Goal: Task Accomplishment & Management: Manage account settings

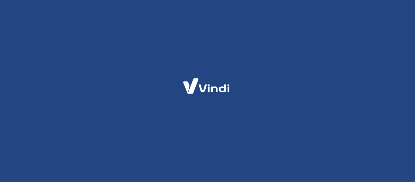
drag, startPoint x: 387, startPoint y: 111, endPoint x: 405, endPoint y: 106, distance: 18.9
click at [405, 106] on div at bounding box center [207, 91] width 415 height 182
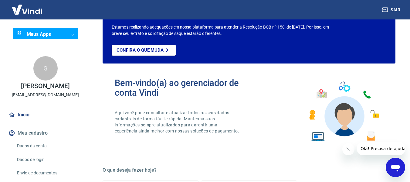
scroll to position [61, 0]
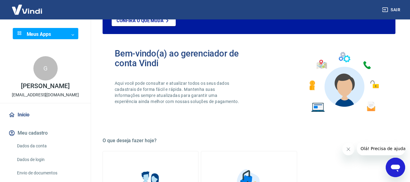
click at [351, 149] on button "Fechar mensagem da empresa" at bounding box center [348, 149] width 12 height 12
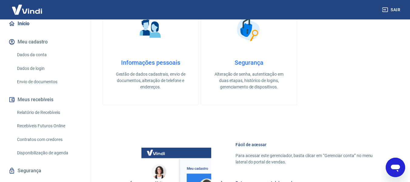
scroll to position [105, 0]
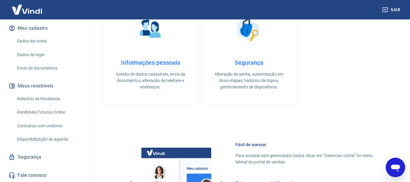
click at [46, 50] on link "Dados de login" at bounding box center [49, 55] width 69 height 12
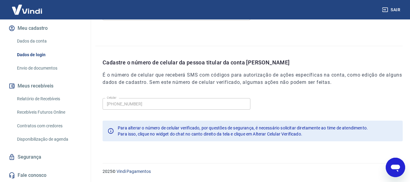
scroll to position [207, 0]
click at [39, 40] on link "Dados da conta" at bounding box center [49, 41] width 69 height 12
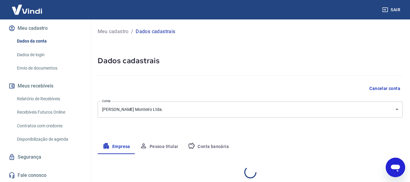
select select "MS"
select select "business"
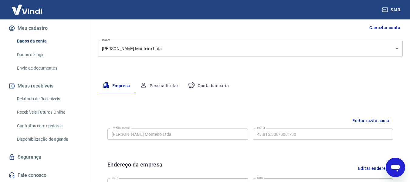
click at [210, 82] on button "Conta bancária" at bounding box center [208, 86] width 51 height 15
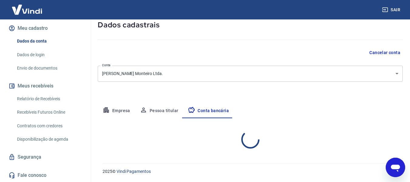
scroll to position [61, 0]
select select "1"
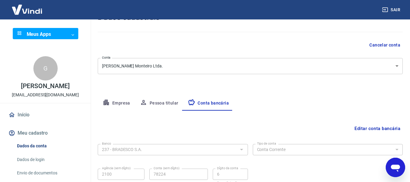
scroll to position [0, 0]
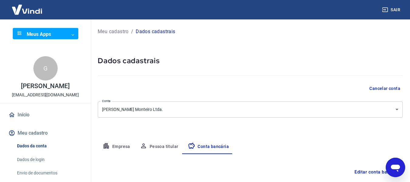
click at [38, 9] on img at bounding box center [26, 9] width 39 height 19
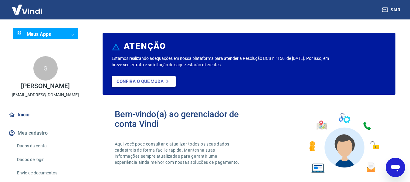
click at [144, 81] on p "Confira o que muda" at bounding box center [140, 81] width 47 height 5
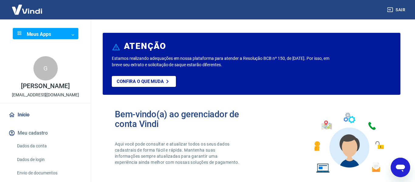
click at [60, 36] on body "Sair Meus Apps ​ ​ G Gislaine da Silva Torres estrelapetshop01@gmail.com Início…" at bounding box center [207, 91] width 415 height 182
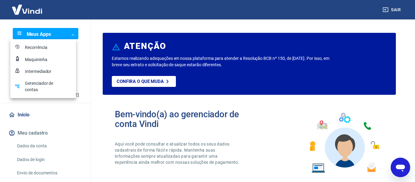
click at [85, 113] on div at bounding box center [207, 91] width 415 height 182
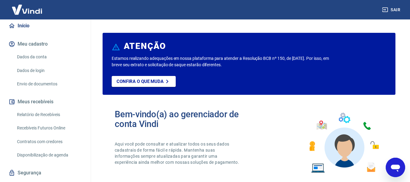
scroll to position [91, 0]
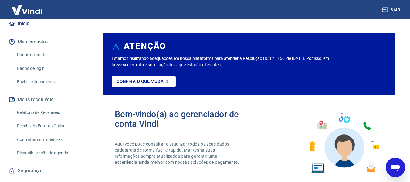
click at [35, 41] on button "Meu cadastro" at bounding box center [45, 41] width 76 height 13
click at [39, 53] on link "Dados da conta" at bounding box center [49, 55] width 69 height 12
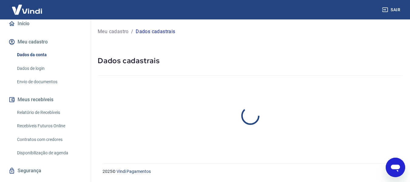
select select "MS"
select select "business"
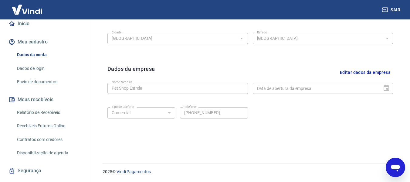
scroll to position [256, 0]
click at [387, 87] on div "Data de abertura da empresa" at bounding box center [323, 87] width 141 height 11
click at [145, 169] on link "Vindi Pagamentos" at bounding box center [134, 171] width 34 height 5
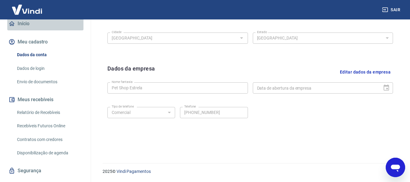
click at [46, 22] on link "Início" at bounding box center [45, 23] width 76 height 13
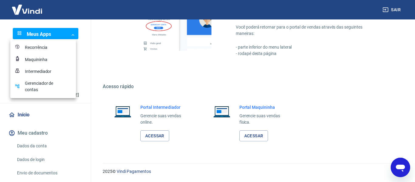
click at [54, 81] on div "Gerenciador de contas" at bounding box center [40, 86] width 30 height 13
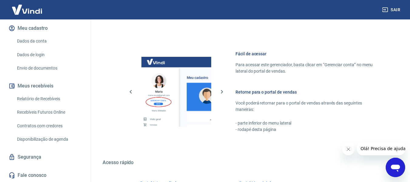
scroll to position [304, 0]
click at [38, 153] on link "Segurança" at bounding box center [45, 156] width 76 height 13
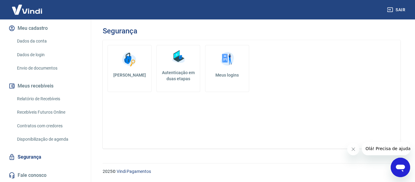
drag, startPoint x: 296, startPoint y: 120, endPoint x: 278, endPoint y: 117, distance: 17.9
click at [294, 120] on div "Alterar senha Autenticação em duas etapas Meus logins" at bounding box center [251, 94] width 297 height 108
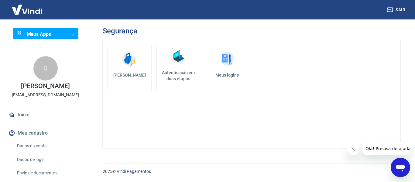
click at [42, 12] on img at bounding box center [26, 9] width 39 height 19
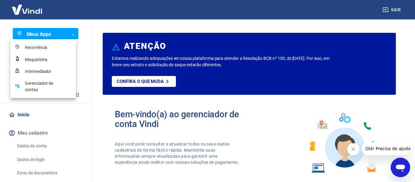
click at [48, 32] on body "Sair Meus Apps ​ ​ G Gislaine da Silva Torres estrelapetshop01@gmail.com Início…" at bounding box center [207, 91] width 415 height 182
drag, startPoint x: 212, startPoint y: 98, endPoint x: 198, endPoint y: 95, distance: 13.7
click at [212, 98] on div at bounding box center [207, 91] width 415 height 182
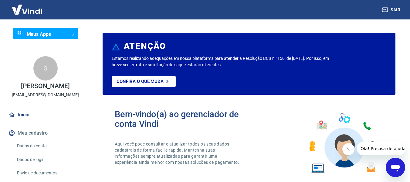
click at [44, 31] on body "Sair Meus Apps ​ ​ G [PERSON_NAME] [EMAIL_ADDRESS][DOMAIN_NAME] Início Meu cada…" at bounding box center [205, 91] width 410 height 182
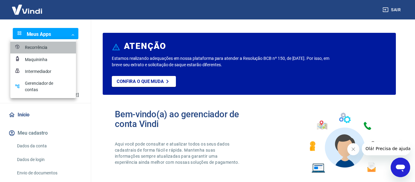
click at [51, 47] on div "Recorrência" at bounding box center [40, 47] width 30 height 6
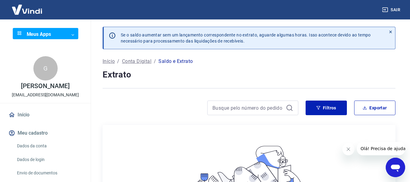
click at [163, 59] on p "Saldo e Extrato" at bounding box center [175, 61] width 34 height 7
click at [391, 31] on icon at bounding box center [390, 32] width 4 height 4
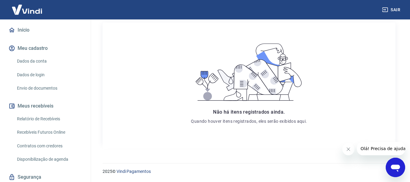
scroll to position [105, 0]
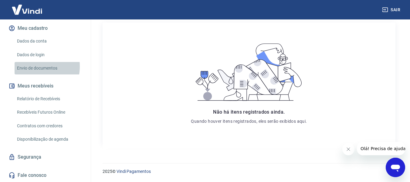
click at [25, 66] on link "Envio de documentos" at bounding box center [49, 68] width 69 height 12
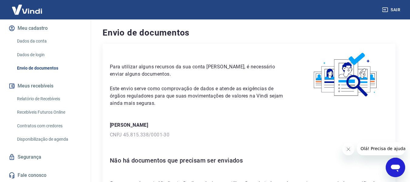
scroll to position [46, 0]
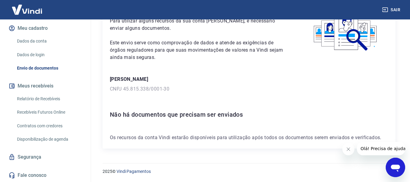
click at [231, 131] on div "Para utilizar alguns recursos da sua conta Vindi, é necessário enviar alguns do…" at bounding box center [249, 73] width 293 height 151
click at [131, 93] on div "Para utilizar alguns recursos da sua conta Vindi, é necessário enviar alguns do…" at bounding box center [249, 73] width 293 height 151
click at [129, 93] on div "Para utilizar alguns recursos da sua conta Vindi, é necessário enviar alguns do…" at bounding box center [249, 73] width 293 height 151
drag, startPoint x: 128, startPoint y: 77, endPoint x: 154, endPoint y: 69, distance: 26.8
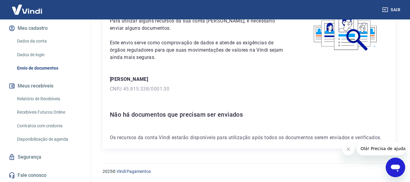
click at [129, 77] on p "[PERSON_NAME]" at bounding box center [249, 79] width 278 height 7
click at [31, 15] on img at bounding box center [26, 9] width 39 height 19
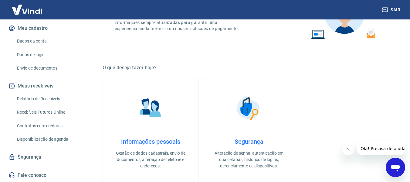
scroll to position [182, 0]
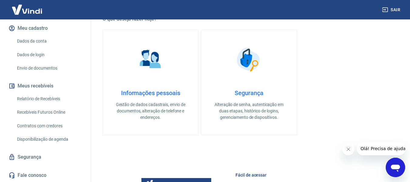
click at [180, 66] on link "Informações pessoais Gestão de dados cadastrais, envio de documentos, alteração…" at bounding box center [151, 82] width 96 height 106
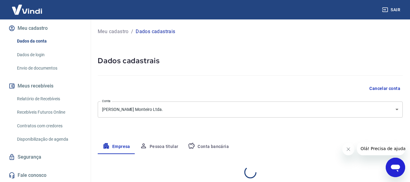
select select "MS"
select select "business"
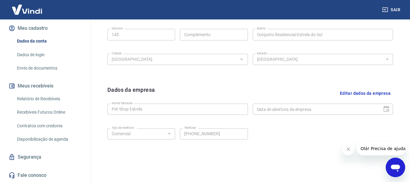
scroll to position [256, 0]
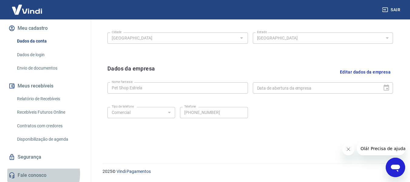
click at [41, 174] on link "Fale conosco" at bounding box center [45, 174] width 76 height 13
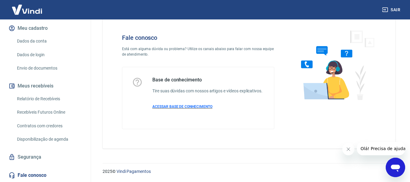
click at [190, 107] on span "ACESSAR BASE DE CONHECIMENTO" at bounding box center [182, 106] width 60 height 4
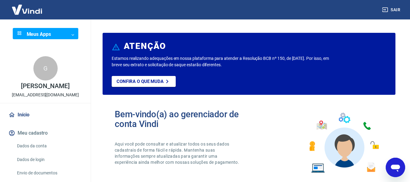
click at [38, 78] on div "G" at bounding box center [45, 68] width 24 height 24
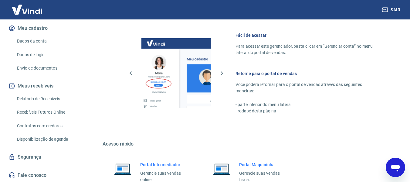
scroll to position [379, 0]
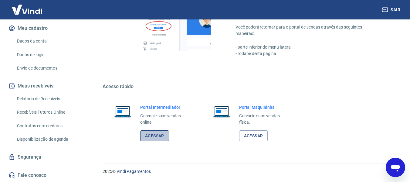
click at [164, 132] on link "Acessar" at bounding box center [154, 135] width 29 height 11
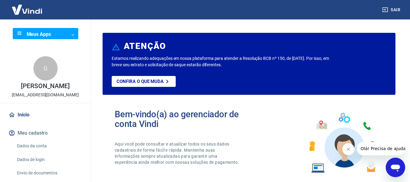
click at [67, 35] on body "Sair Meus Apps ​ ​ G [PERSON_NAME] [EMAIL_ADDRESS][DOMAIN_NAME] Início Meu cada…" at bounding box center [205, 91] width 410 height 182
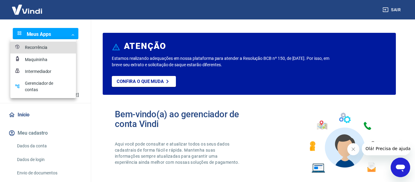
click at [51, 48] on div "Recorrência" at bounding box center [40, 47] width 30 height 6
